Goal: Book appointment/travel/reservation

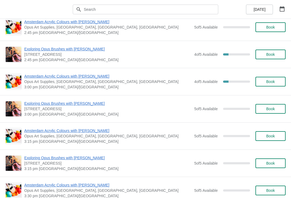
scroll to position [793, 0]
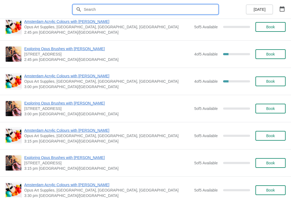
click at [99, 6] on input "text" at bounding box center [150, 10] width 135 height 10
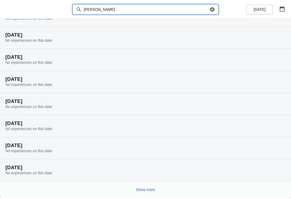
scroll to position [29, 0]
type input "L"
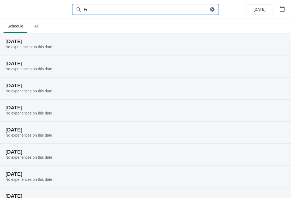
type input "F"
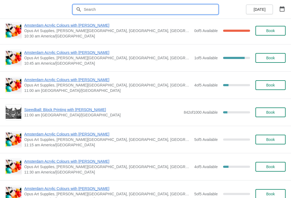
scroll to position [387, 0]
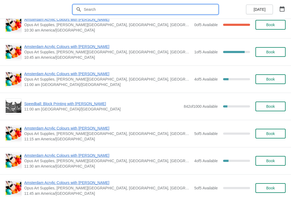
click at [161, 147] on div "Amsterdam Acrylic Colours with [PERSON_NAME] Opus Art Supplies, [PERSON_NAME][G…" at bounding box center [145, 160] width 291 height 27
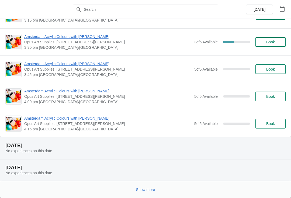
scroll to position [1338, 0]
click at [34, 145] on h2 "[DATE]" at bounding box center [145, 145] width 280 height 5
click at [179, 189] on div "Show more" at bounding box center [143, 187] width 284 height 10
click at [155, 193] on button "Show more" at bounding box center [145, 190] width 23 height 10
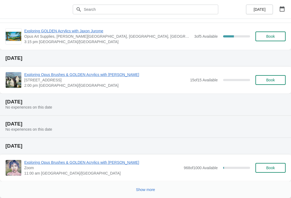
scroll to position [2656, 0]
click at [146, 190] on span "Show more" at bounding box center [145, 189] width 19 height 4
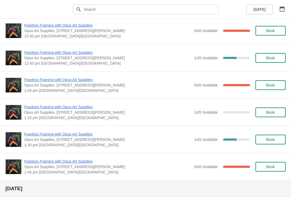
scroll to position [2891, 0]
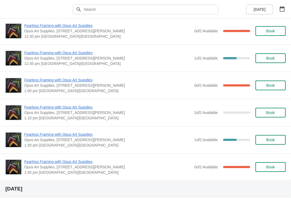
click at [268, 141] on span "Book" at bounding box center [270, 140] width 9 height 4
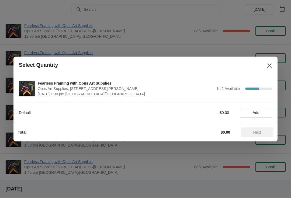
click at [257, 116] on button "Add" at bounding box center [256, 113] width 32 height 10
click at [259, 133] on span "Next" at bounding box center [257, 132] width 8 height 4
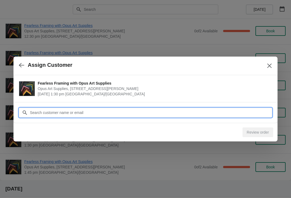
click at [49, 114] on input "Customer" at bounding box center [151, 113] width 242 height 10
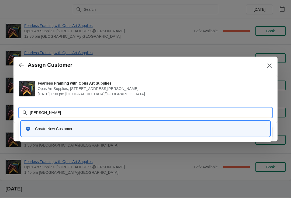
type input "[PERSON_NAME]"
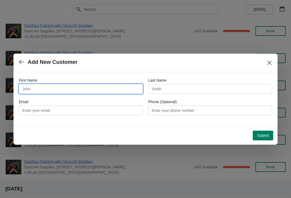
click at [51, 88] on input "First Name" at bounding box center [81, 89] width 124 height 10
type input "[PERSON_NAME]"
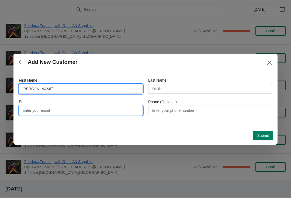
click at [46, 108] on input "Email" at bounding box center [81, 111] width 124 height 10
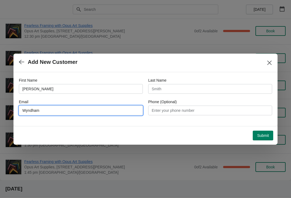
type input "Wyndham"
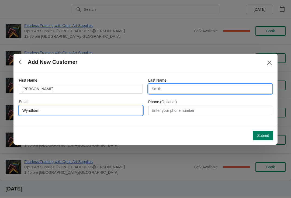
click at [165, 90] on input "Last Name" at bounding box center [210, 89] width 124 height 10
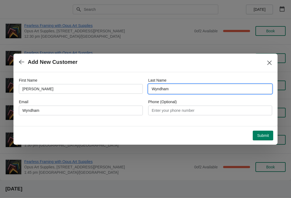
type input "Wyndham"
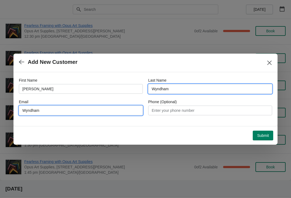
click at [80, 112] on input "Wyndham" at bounding box center [81, 111] width 124 height 10
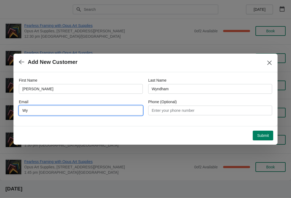
type input "W"
type input "[EMAIL_ADDRESS][PERSON_NAME][DOMAIN_NAME]"
click at [256, 137] on button "Submit" at bounding box center [263, 136] width 20 height 10
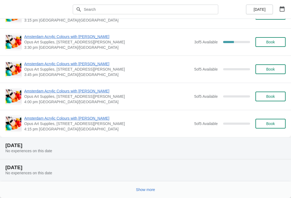
scroll to position [1338, 0]
click at [261, 9] on span "[DATE]" at bounding box center [259, 9] width 12 height 4
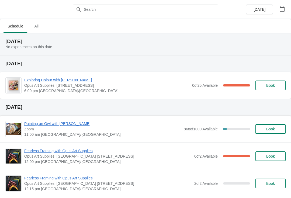
click at [289, 5] on div "[DATE]" at bounding box center [265, 9] width 51 height 19
click at [283, 10] on icon "button" at bounding box center [281, 8] width 5 height 5
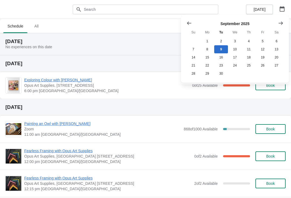
click at [248, 68] on button "25" at bounding box center [249, 65] width 14 height 8
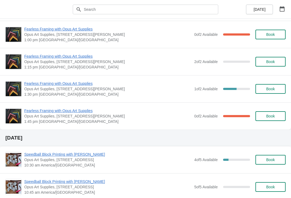
scroll to position [136, 0]
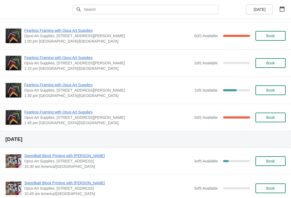
click at [276, 91] on span "Book" at bounding box center [270, 90] width 20 height 4
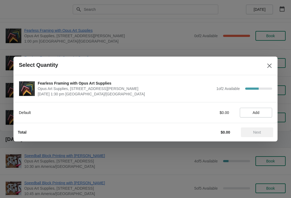
click at [255, 111] on span "Add" at bounding box center [256, 112] width 7 height 4
click at [252, 131] on span "Next" at bounding box center [257, 132] width 24 height 4
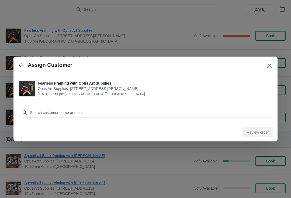
click at [23, 111] on icon at bounding box center [24, 112] width 5 height 5
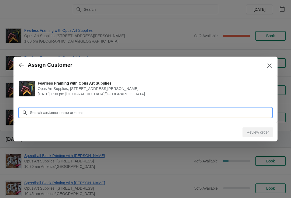
click at [34, 112] on input "Customer" at bounding box center [151, 113] width 242 height 10
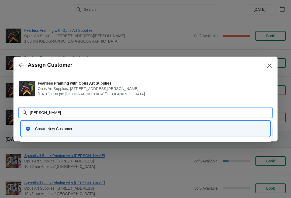
click at [78, 101] on div "Fearless Framing with Opus Art Supplies Opus Art Supplies, #105 - 20121 Willowb…" at bounding box center [145, 88] width 264 height 27
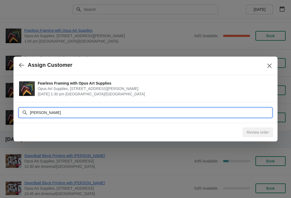
click at [67, 112] on input "Sandy Wyndham" at bounding box center [151, 113] width 242 height 10
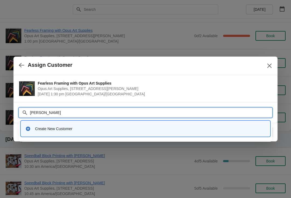
click at [16, 135] on div "Review order" at bounding box center [144, 131] width 257 height 12
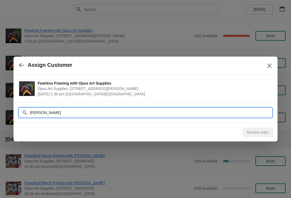
click at [247, 110] on input "Sandy Wyndham" at bounding box center [151, 113] width 242 height 10
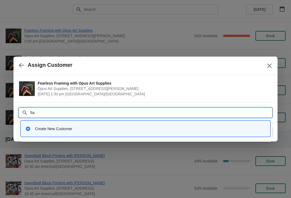
type input "S"
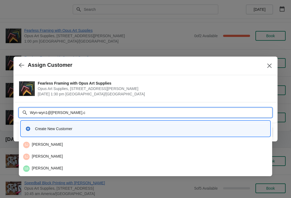
type input "[EMAIL_ADDRESS][PERSON_NAME][DOMAIN_NAME]"
